Goal: Information Seeking & Learning: Compare options

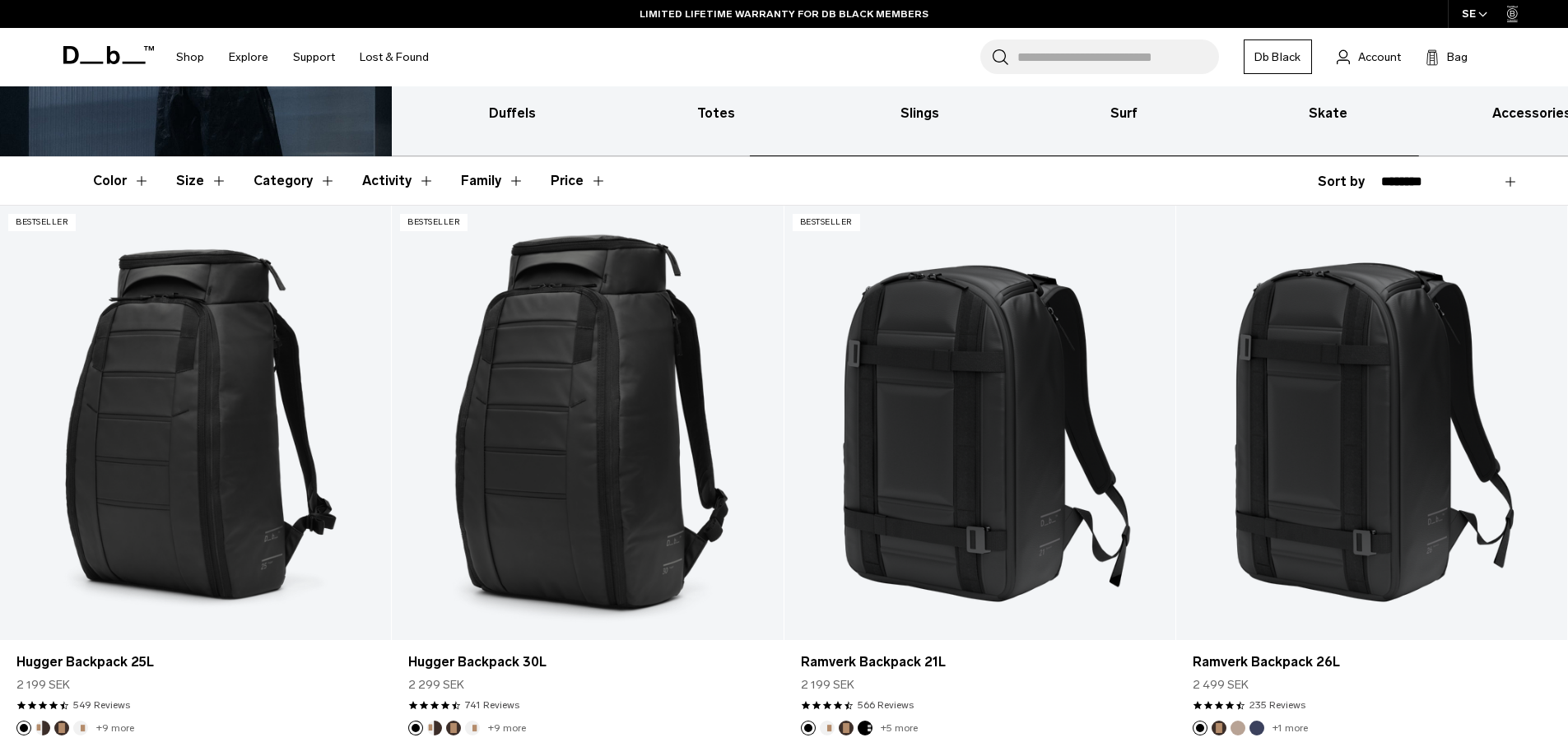
scroll to position [494, 0]
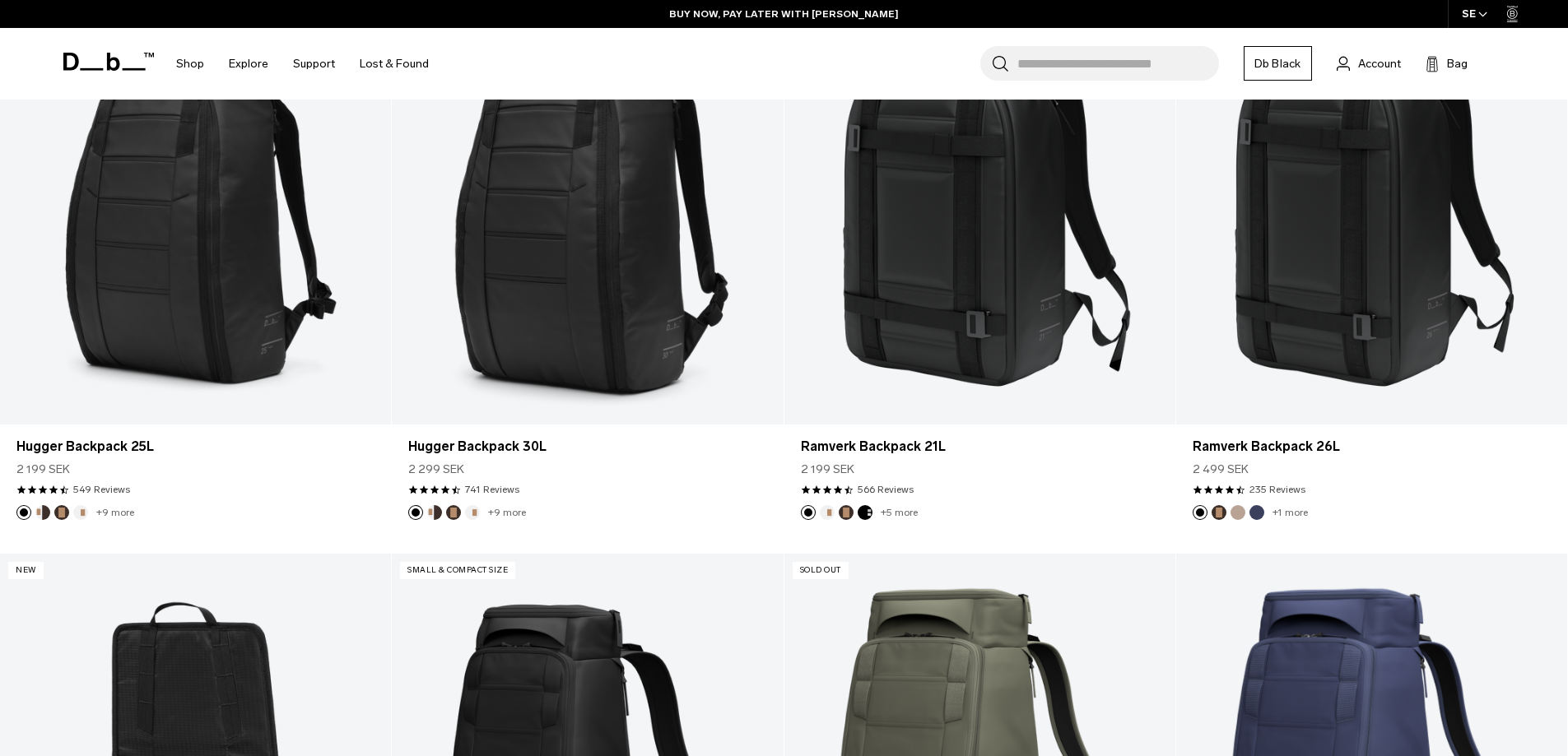
click at [455, 512] on button "Espresso" at bounding box center [453, 512] width 15 height 15
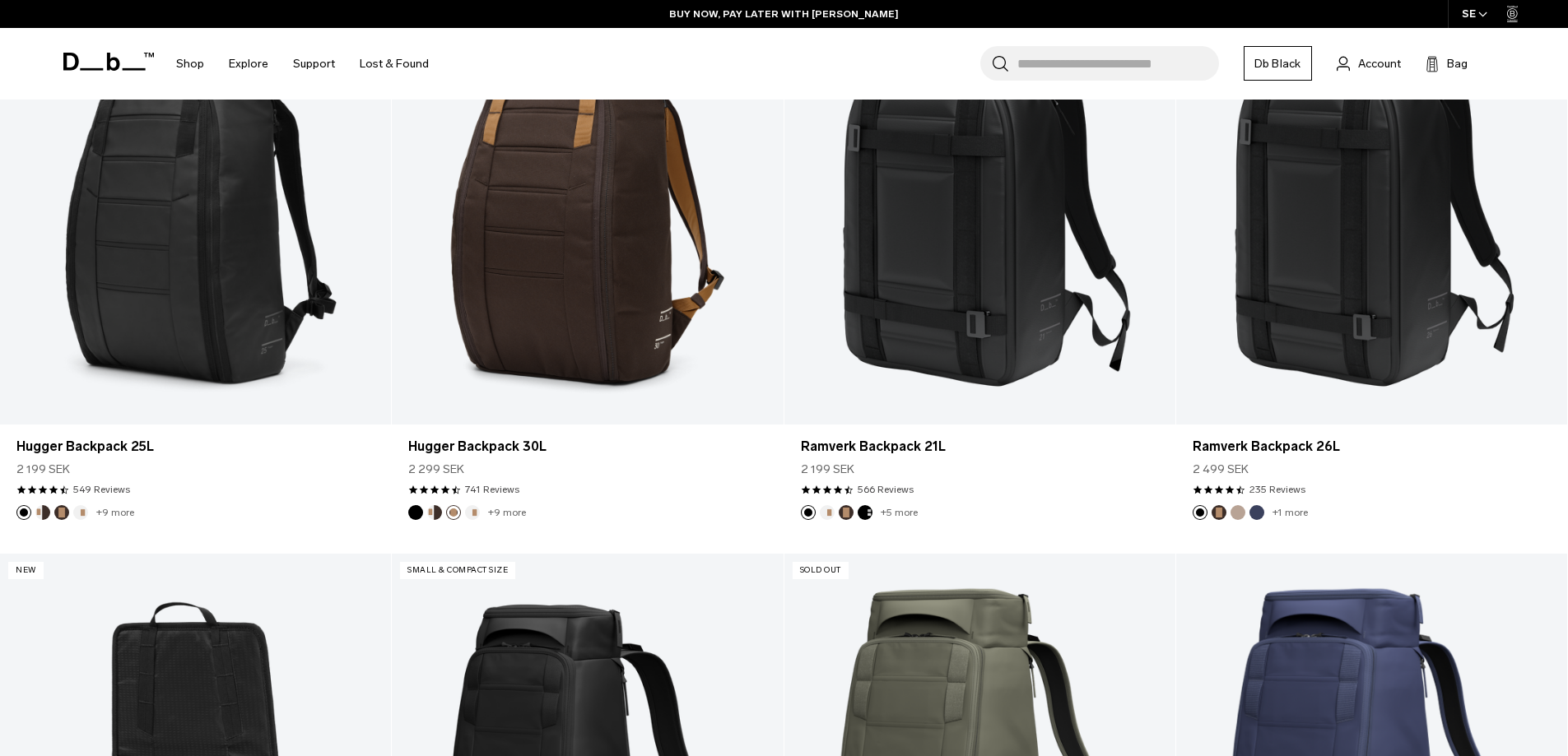
click at [442, 514] on img "Cappuccino" at bounding box center [434, 512] width 18 height 18
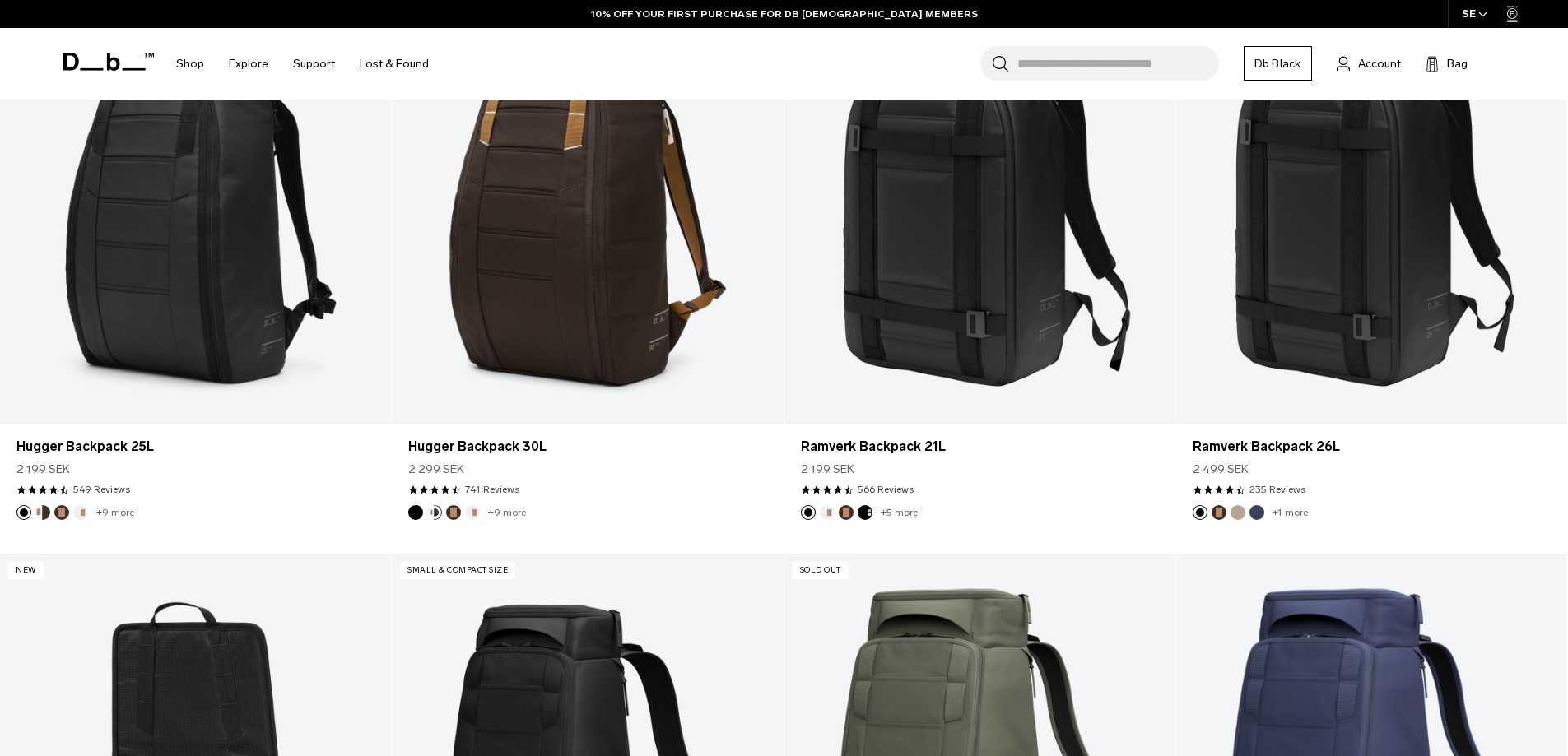
click at [469, 513] on button "Oatmilk" at bounding box center [472, 512] width 15 height 15
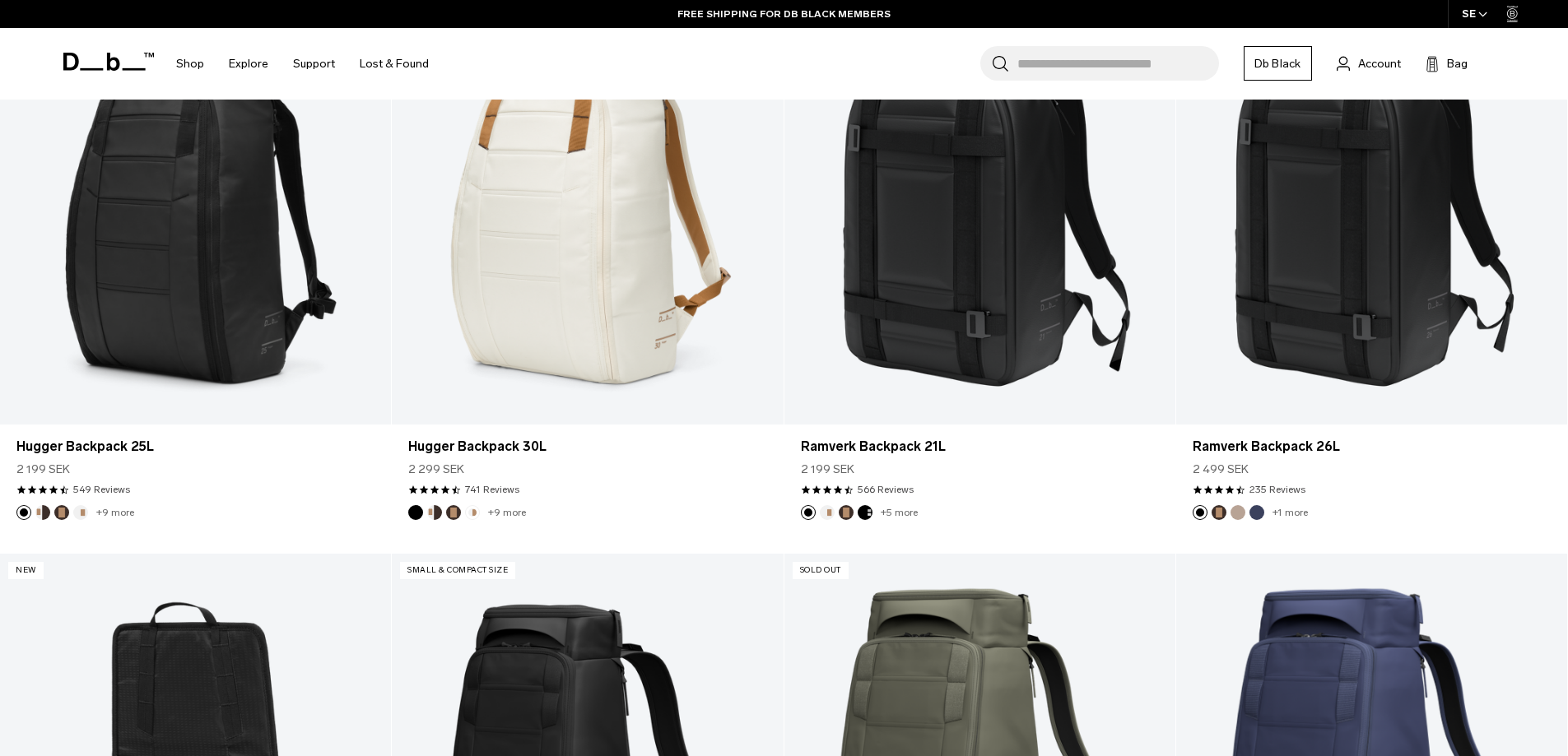
click at [514, 516] on link "+9 more" at bounding box center [507, 512] width 38 height 12
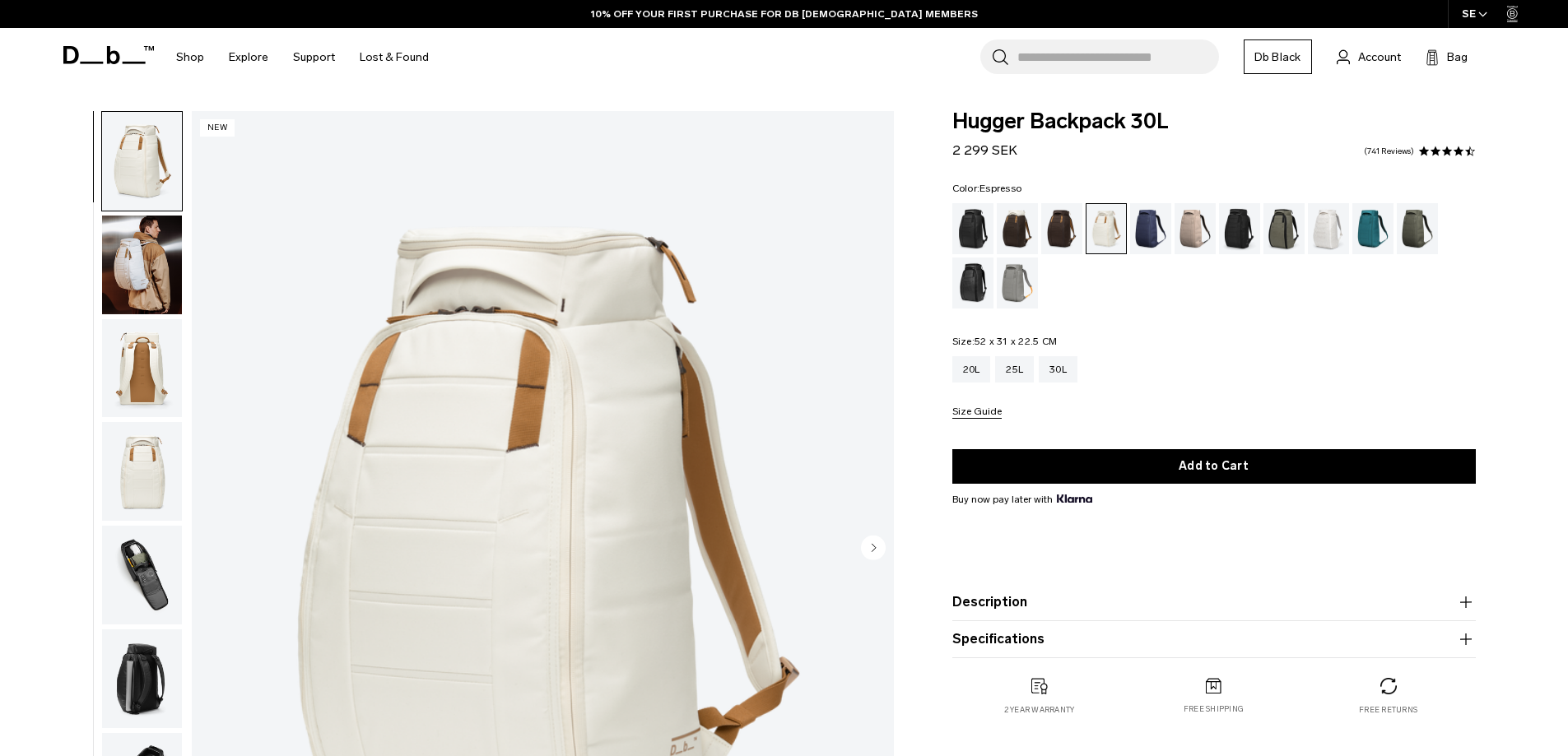
scroll to position [82, 0]
